Goal: Information Seeking & Learning: Learn about a topic

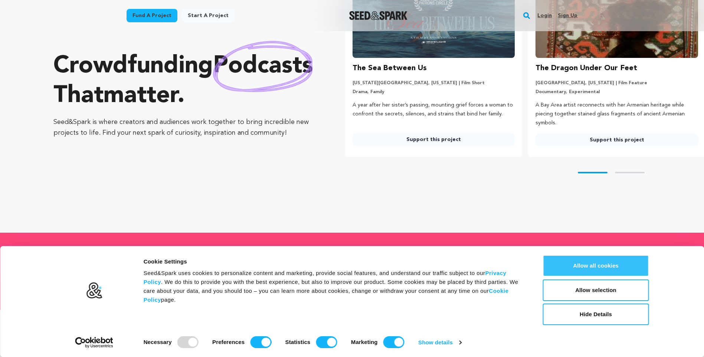
click at [601, 267] on button "Allow all cookies" at bounding box center [596, 266] width 106 height 22
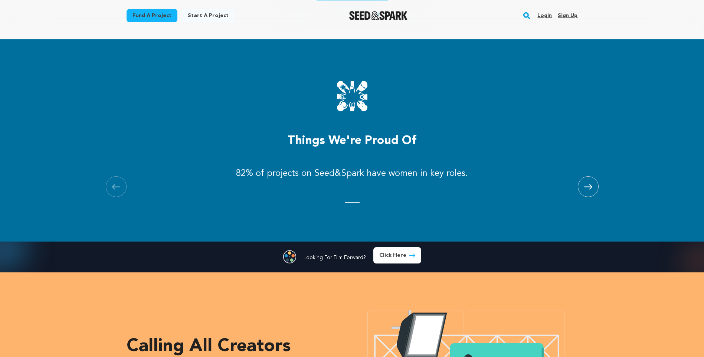
scroll to position [939, 0]
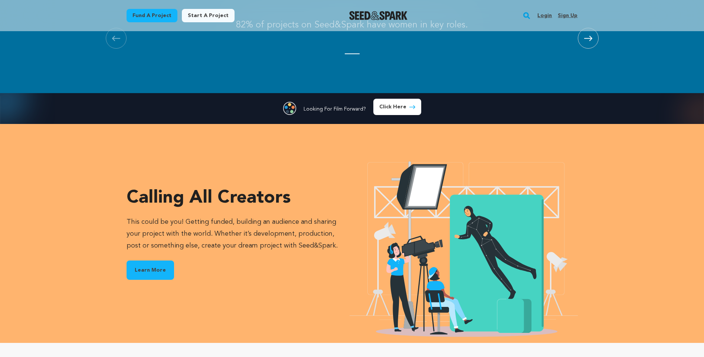
click at [137, 13] on link "Fund a project" at bounding box center [152, 15] width 51 height 13
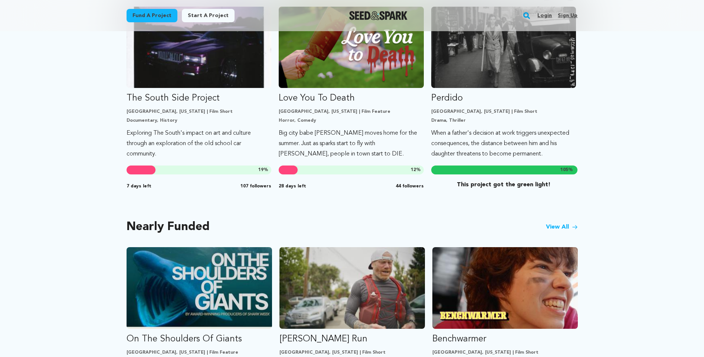
scroll to position [409, 0]
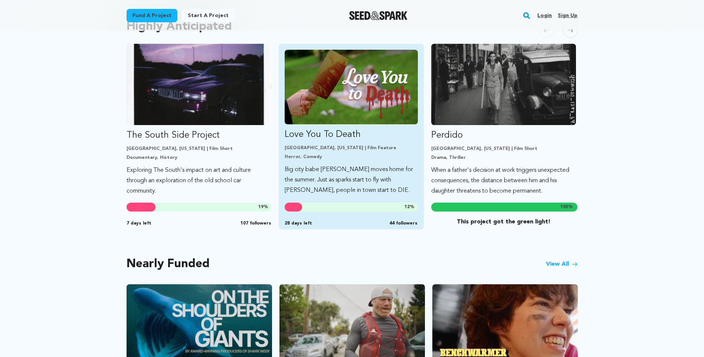
click at [316, 161] on link "Love You To Death Los Angeles, California | Film Feature Horror, Comedy Big cit…" at bounding box center [351, 123] width 133 height 146
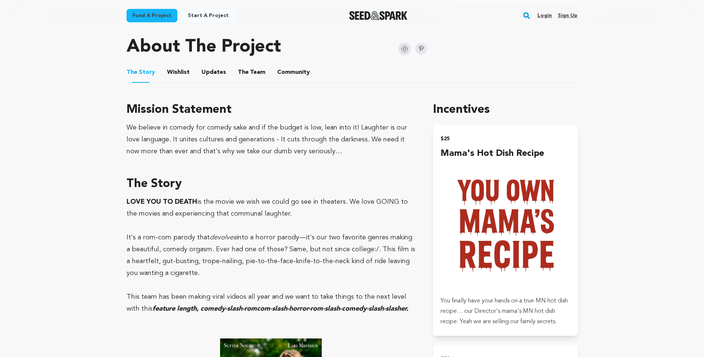
scroll to position [334, 0]
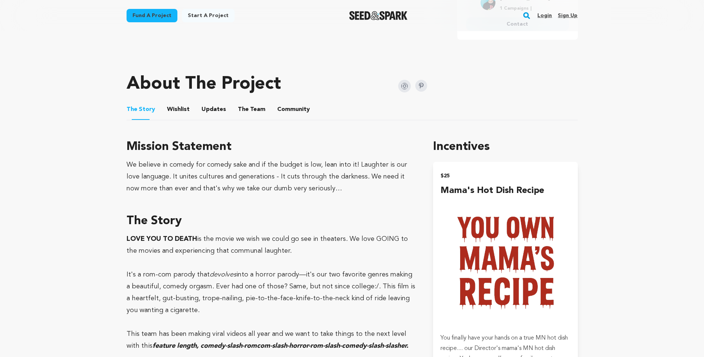
click at [252, 107] on button "The Team" at bounding box center [252, 111] width 18 height 18
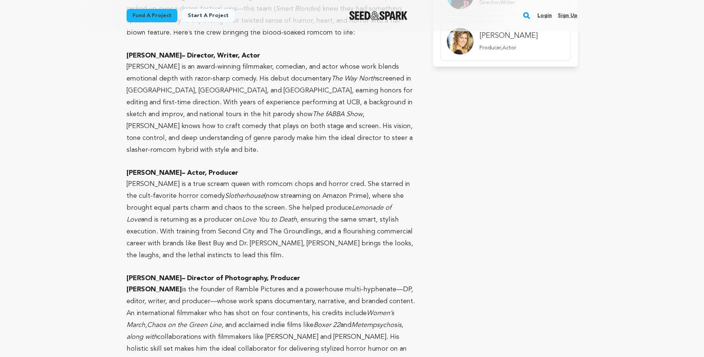
scroll to position [334, 0]
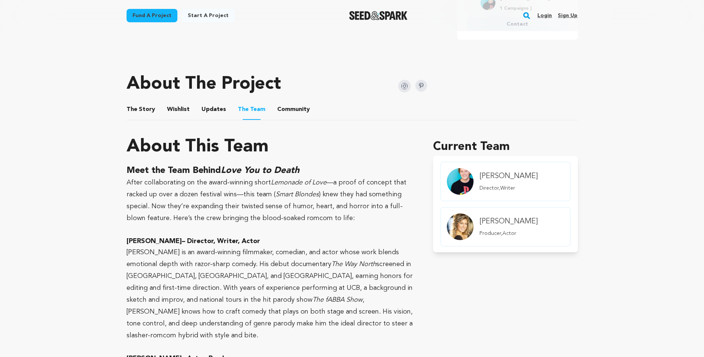
click at [289, 105] on button "Community" at bounding box center [294, 111] width 18 height 18
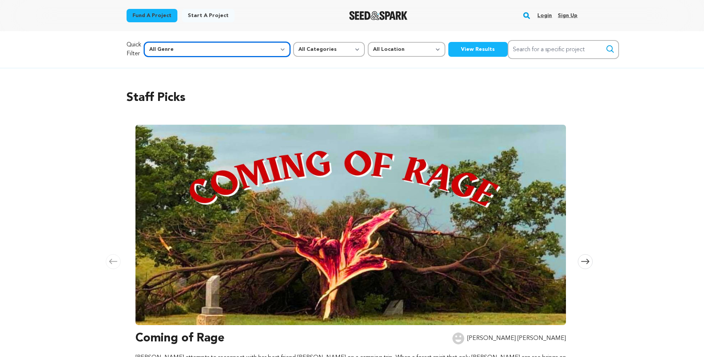
click at [228, 50] on select "All Genre Action Adventure Afrobeat Alternative Ambient Animation Bebop Big Ban…" at bounding box center [217, 49] width 146 height 15
click at [293, 48] on select "All Categories Film Feature Film Short Series Music Video Comics Artist Residen…" at bounding box center [329, 49] width 72 height 15
select select "10892"
click at [293, 42] on select "All Categories Film Feature Film Short Series Music Video Comics Artist Residen…" at bounding box center [329, 49] width 72 height 15
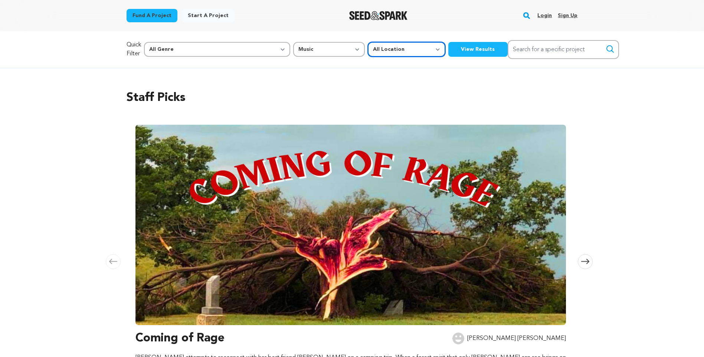
click at [368, 48] on select "All Location Everywhere United States Canada" at bounding box center [407, 49] width 78 height 15
select select "2661"
click at [368, 42] on select "All Location Everywhere [GEOGRAPHIC_DATA] [GEOGRAPHIC_DATA]" at bounding box center [407, 49] width 78 height 15
click at [449, 46] on button "View Results" at bounding box center [478, 49] width 59 height 15
select select "10892"
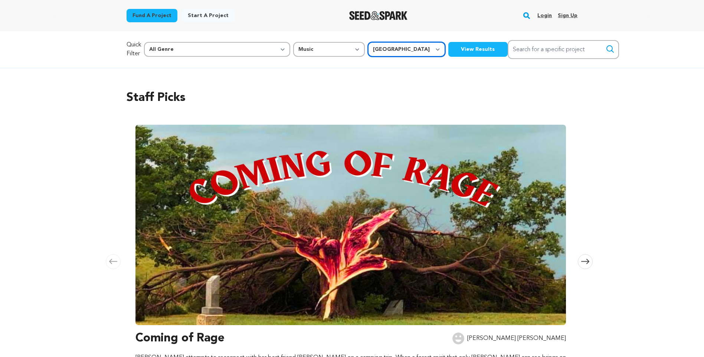
click at [368, 49] on select "All Location Everywhere [GEOGRAPHIC_DATA] [GEOGRAPHIC_DATA]" at bounding box center [407, 49] width 78 height 15
select select "1671"
click at [368, 42] on select "All Location Everywhere United States Canada" at bounding box center [407, 49] width 78 height 15
click at [449, 54] on button "View Results" at bounding box center [478, 49] width 59 height 15
select select "10892"
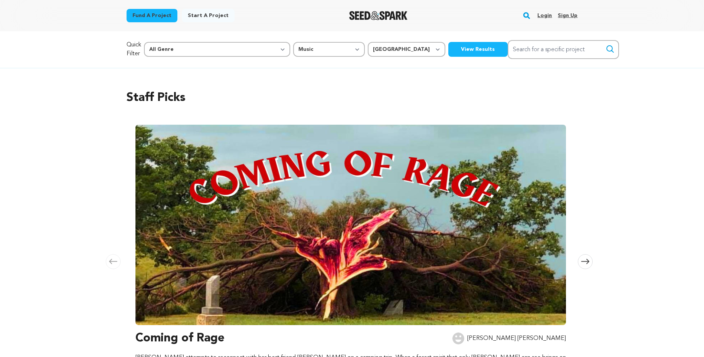
select select "1671"
click at [293, 48] on select "All Categories Film Feature Film Short Series Music Video Comics Artist Residen…" at bounding box center [329, 49] width 72 height 15
select select "382"
click at [293, 42] on select "All Categories Film Feature Film Short Series Music Video Comics Artist Residen…" at bounding box center [329, 49] width 72 height 15
click at [368, 46] on select "All Location Everywhere United States Canada" at bounding box center [407, 49] width 78 height 15
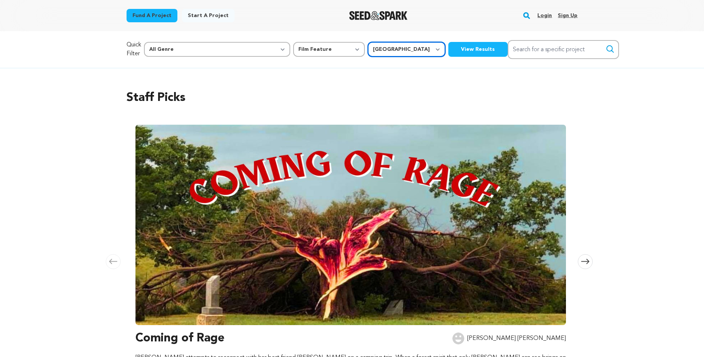
select select
click at [368, 42] on select "All Location Everywhere United States Canada" at bounding box center [407, 49] width 78 height 15
click at [449, 51] on button "View Results" at bounding box center [478, 49] width 59 height 15
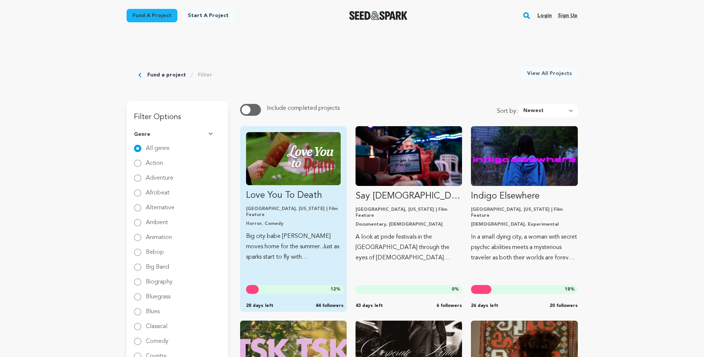
click at [290, 194] on p "Love You To Death" at bounding box center [293, 196] width 95 height 12
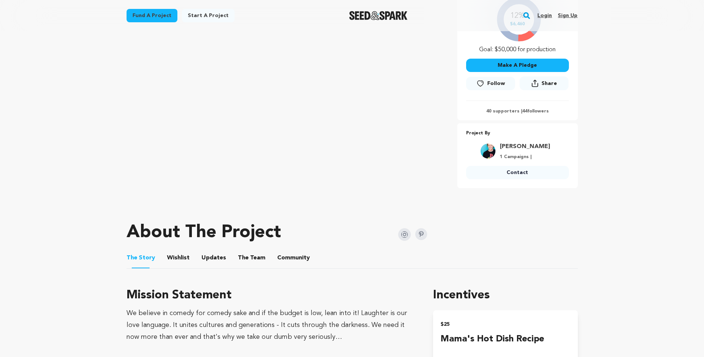
scroll to position [297, 0]
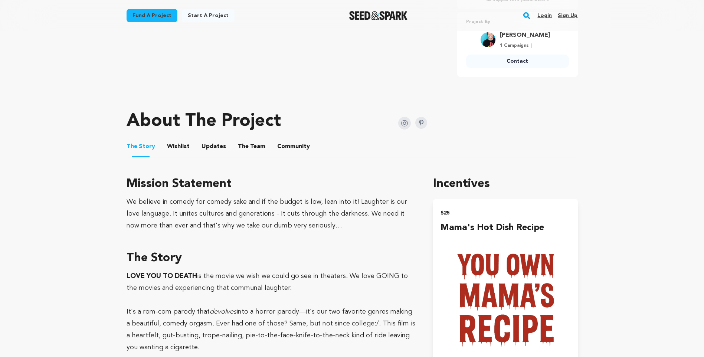
click at [182, 149] on button "Wishlist" at bounding box center [178, 148] width 18 height 18
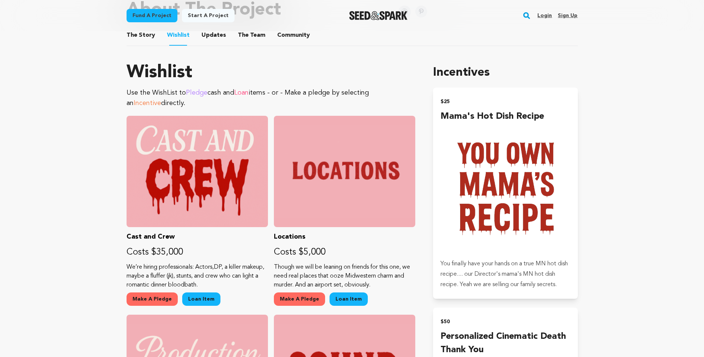
scroll to position [223, 0]
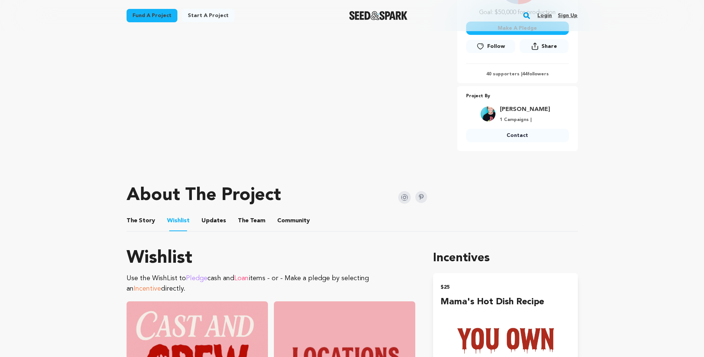
click at [206, 221] on button "Updates" at bounding box center [214, 223] width 18 height 18
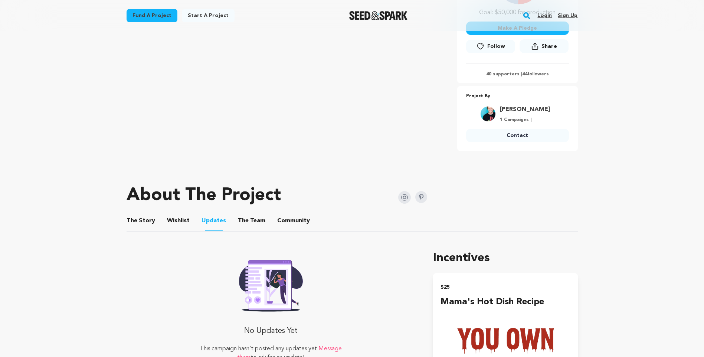
click at [243, 219] on button "The Team" at bounding box center [252, 223] width 18 height 18
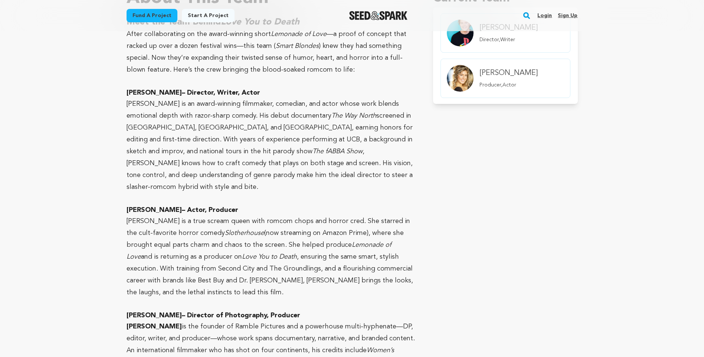
scroll to position [297, 0]
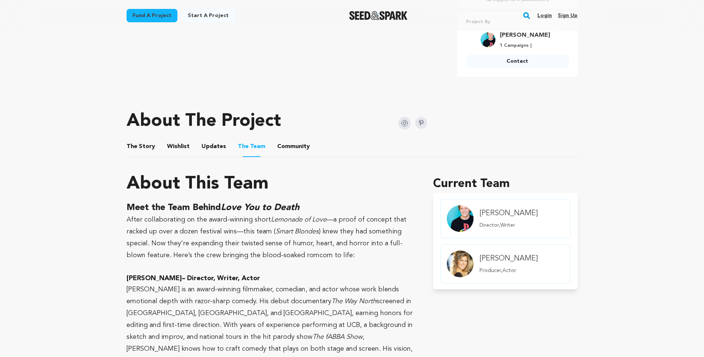
click at [293, 147] on button "Community" at bounding box center [294, 148] width 18 height 18
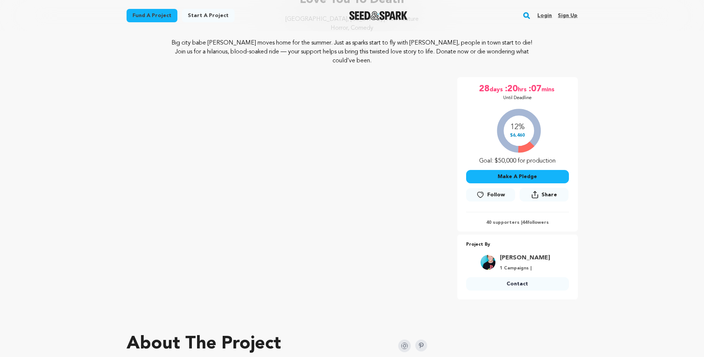
scroll to position [223, 0]
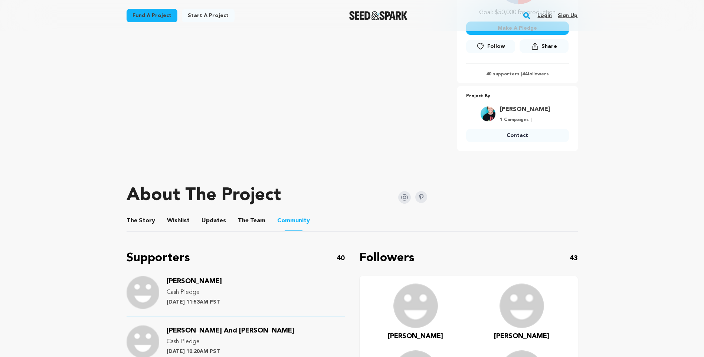
click at [142, 221] on button "The Story" at bounding box center [141, 223] width 18 height 18
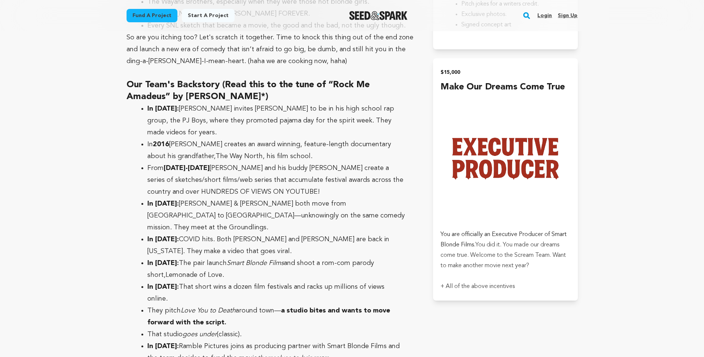
scroll to position [2265, 0]
